Goal: Task Accomplishment & Management: Manage account settings

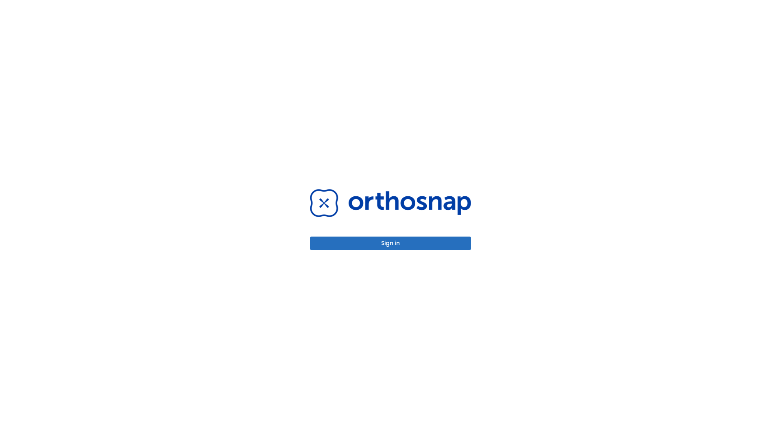
click at [390, 243] on button "Sign in" at bounding box center [390, 243] width 161 height 13
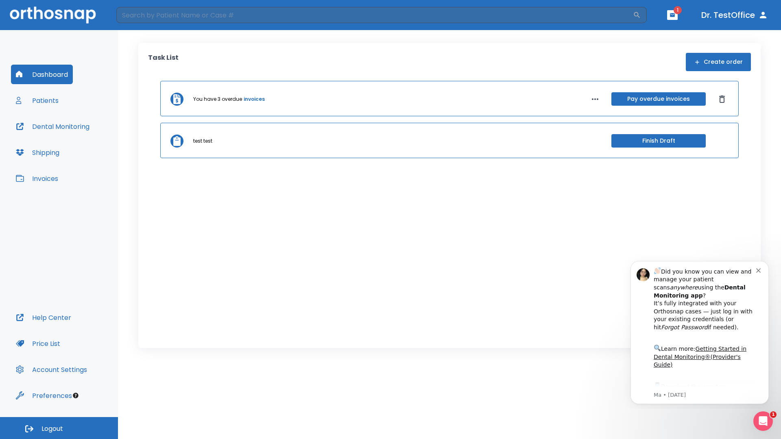
click at [59, 428] on span "Logout" at bounding box center [52, 429] width 22 height 9
